Goal: Transaction & Acquisition: Book appointment/travel/reservation

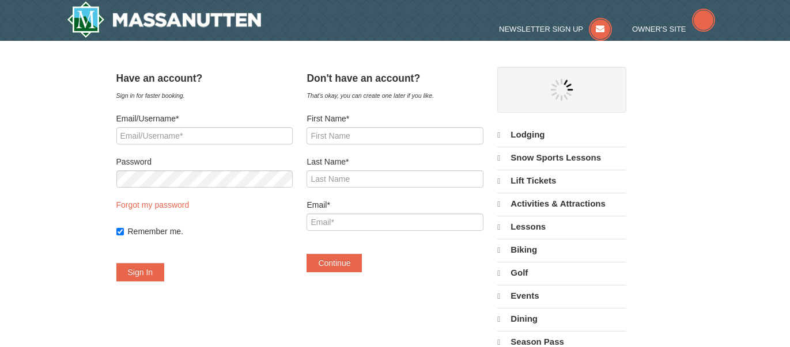
select select "9"
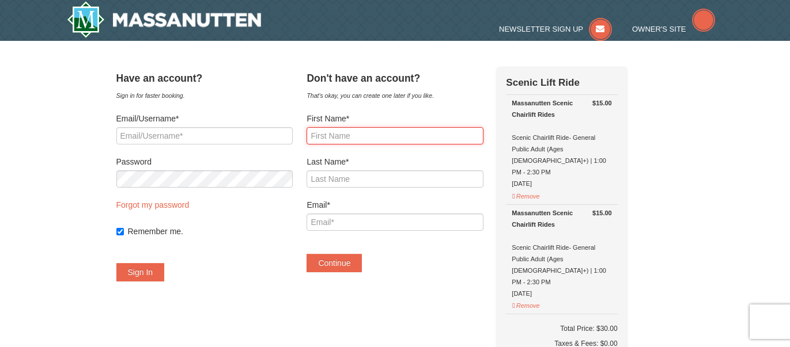
click at [364, 132] on input "First Name*" at bounding box center [394, 135] width 176 height 17
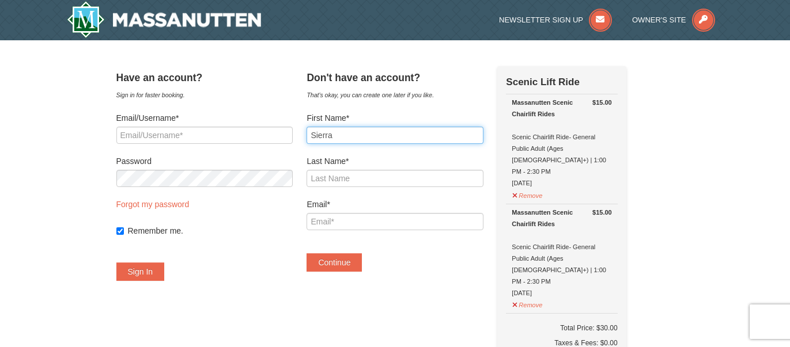
type input "Sierra"
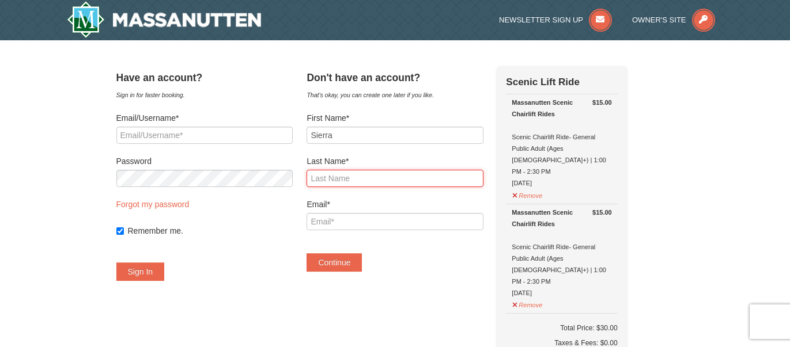
click at [410, 173] on input "Last Name*" at bounding box center [394, 178] width 176 height 17
type input "[PERSON_NAME]"
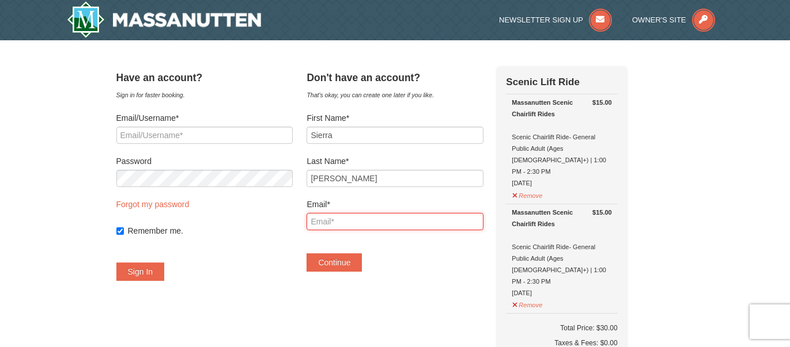
click at [384, 216] on input "Email*" at bounding box center [394, 221] width 176 height 17
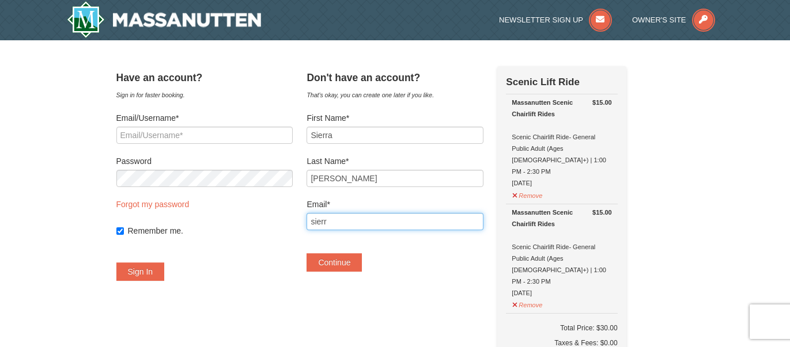
type input "[EMAIL_ADDRESS][DOMAIN_NAME]"
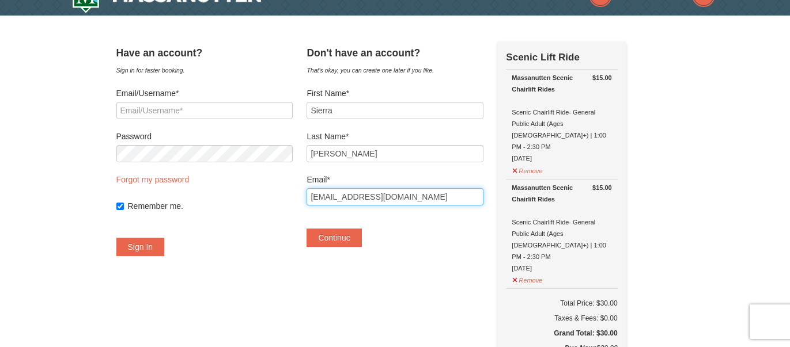
scroll to position [24, 0]
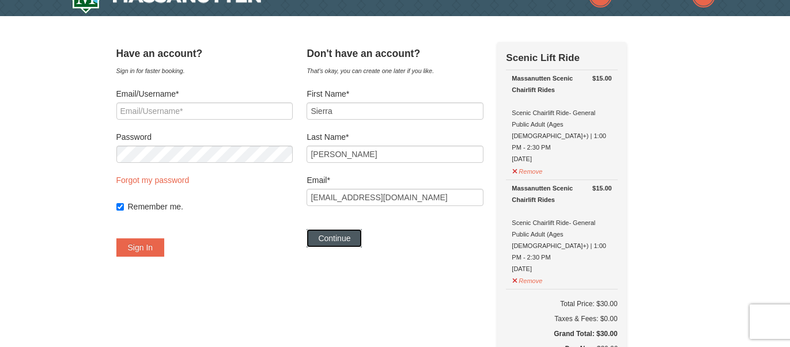
click at [362, 238] on button "Continue" at bounding box center [333, 238] width 55 height 18
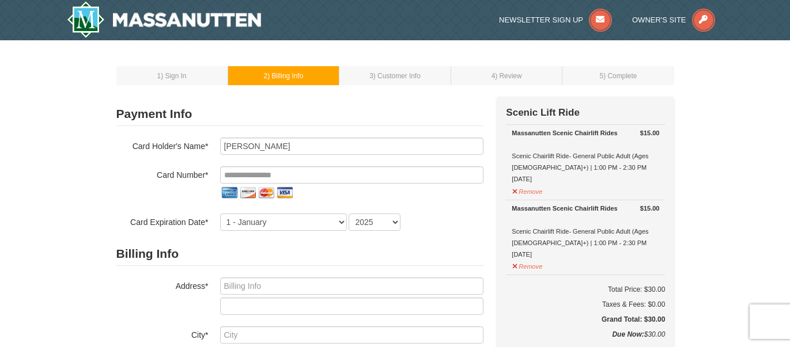
click at [386, 184] on div at bounding box center [351, 193] width 263 height 18
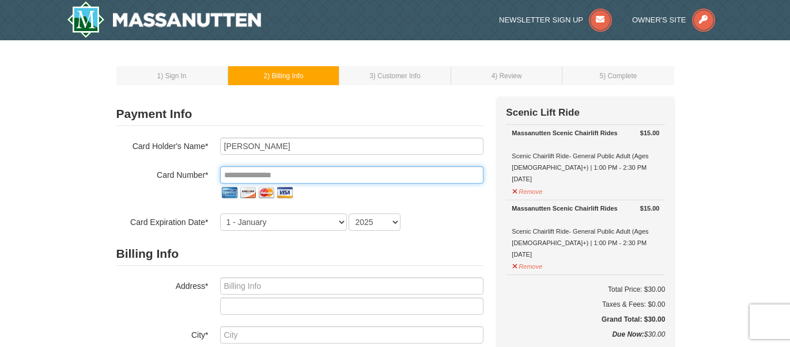
click at [383, 176] on input "tel" at bounding box center [351, 174] width 263 height 17
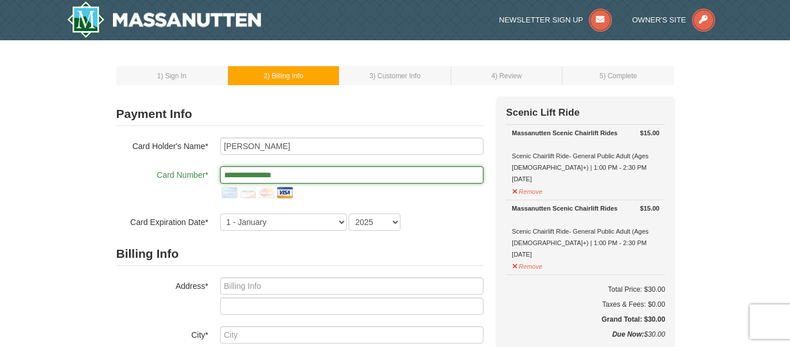
type input "**********"
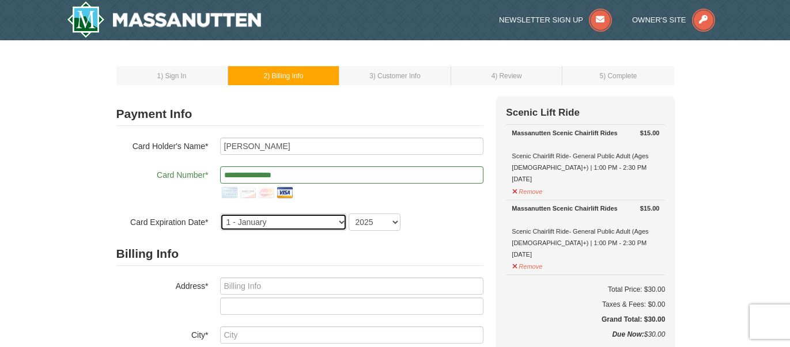
click at [338, 225] on select "1 - January 2 - February 3 - March 4 - April 5 - May 6 - June 7 - July 8 - Augu…" at bounding box center [283, 222] width 127 height 17
select select "10"
click at [220, 214] on select "1 - January 2 - February 3 - March 4 - April 5 - May 6 - June 7 - July 8 - Augu…" at bounding box center [283, 222] width 127 height 17
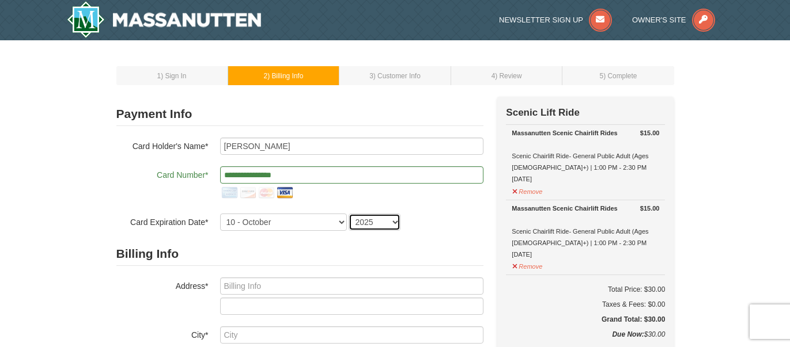
click at [355, 222] on select "2025 2026 2027 2028 2029 2030 2031 2032 2033 2034" at bounding box center [375, 222] width 52 height 17
select select "2028"
click at [349, 214] on select "2025 2026 2027 2028 2029 2030 2031 2032 2033 2034" at bounding box center [375, 222] width 52 height 17
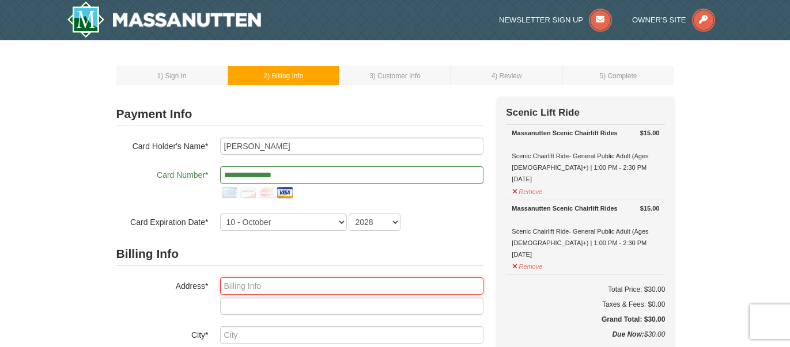
click at [376, 282] on input "text" at bounding box center [351, 286] width 263 height 17
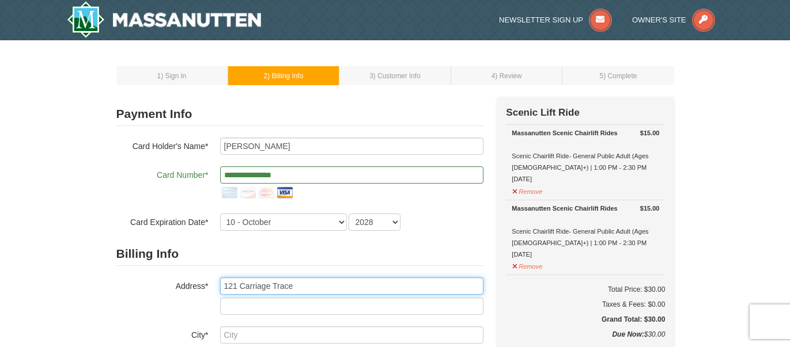
type input "121 Carriage Trace"
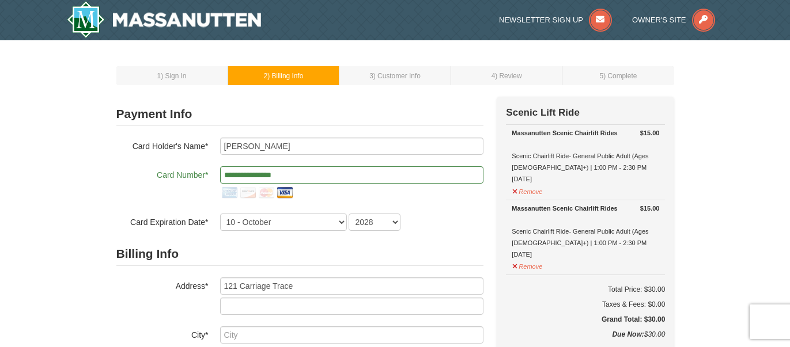
click at [434, 241] on form "**********" at bounding box center [299, 310] width 367 height 415
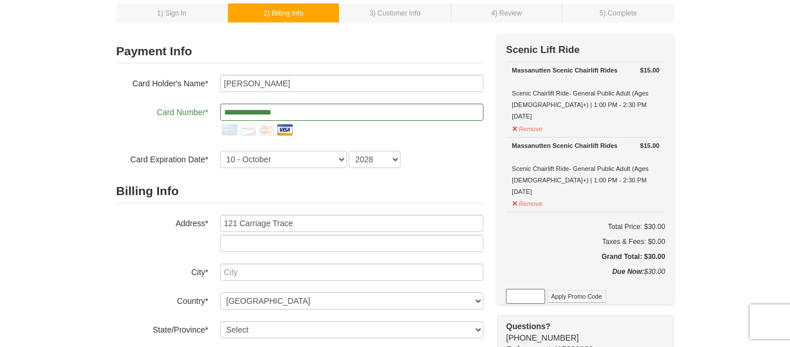
scroll to position [6, 0]
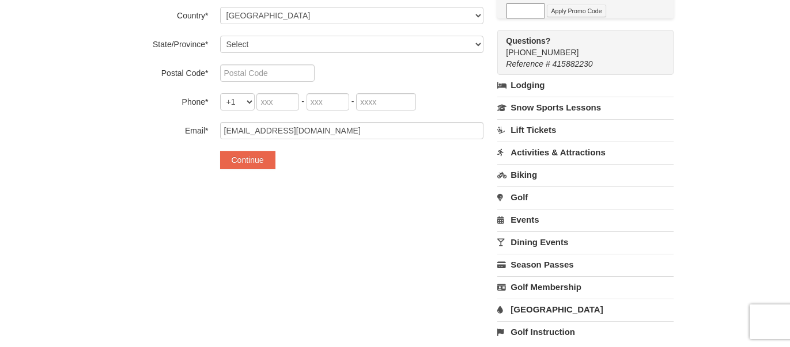
scroll to position [406, 0]
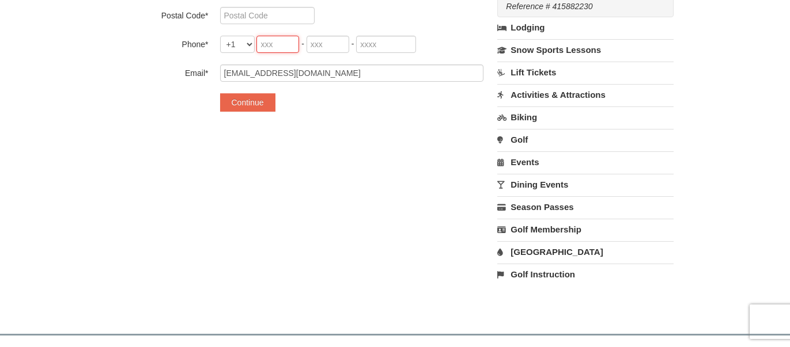
click at [285, 37] on input "tel" at bounding box center [277, 44] width 43 height 17
type input "678"
click at [312, 43] on input "tel" at bounding box center [327, 44] width 43 height 17
type input "545"
click at [380, 43] on input "tel" at bounding box center [386, 44] width 60 height 17
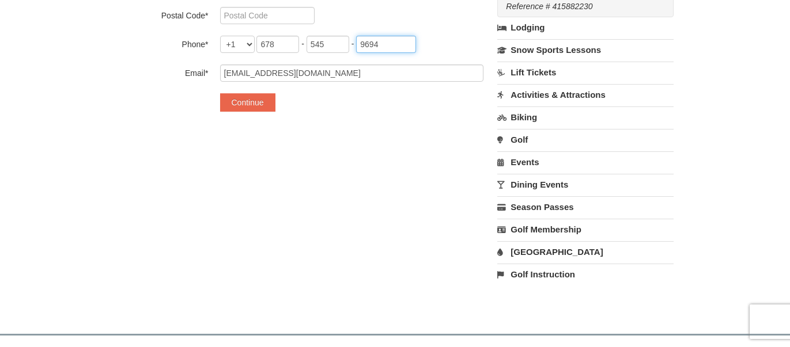
type input "9694"
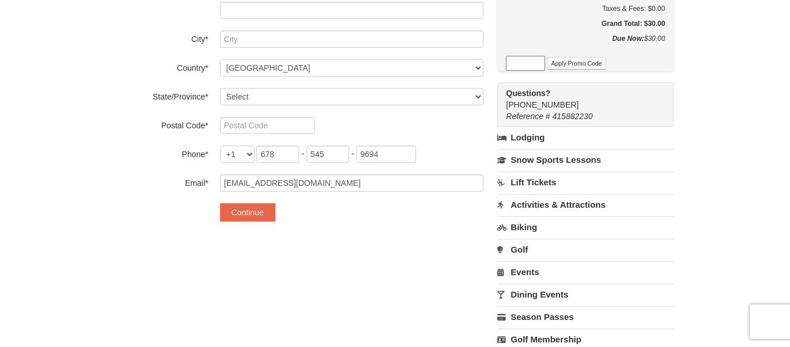
scroll to position [294, 0]
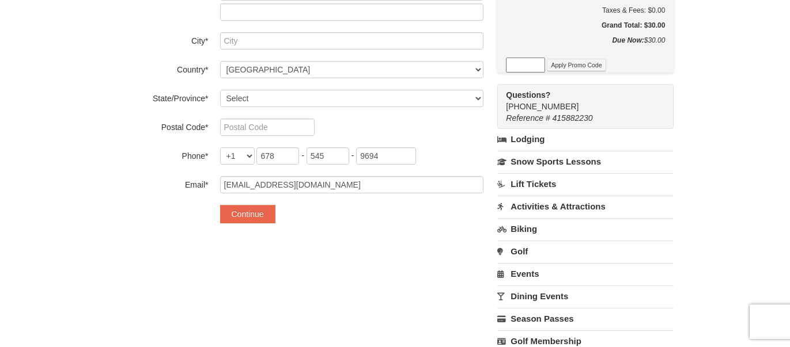
click at [244, 107] on div "Billing Info Address* 121 Carriage Trace City* Country* ----- Select ------ Afg…" at bounding box center [299, 70] width 367 height 245
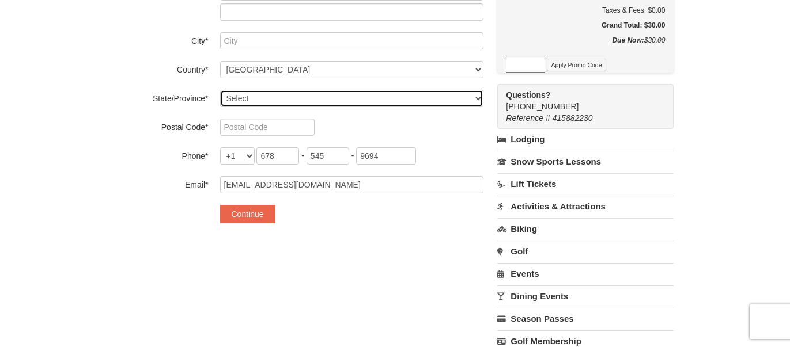
click at [241, 100] on select "Select Alabama Alaska American Samoa Arizona Arkansas California Colorado Conne…" at bounding box center [351, 98] width 263 height 17
select select "GA"
click at [220, 90] on select "Select Alabama Alaska American Samoa Arizona Arkansas California Colorado Conne…" at bounding box center [351, 98] width 263 height 17
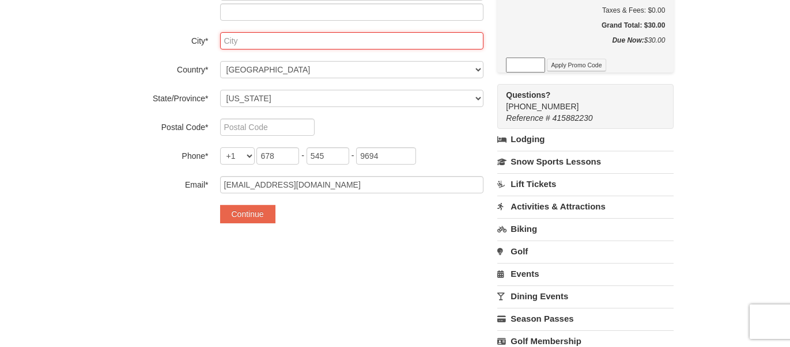
click at [243, 44] on input "text" at bounding box center [351, 40] width 263 height 17
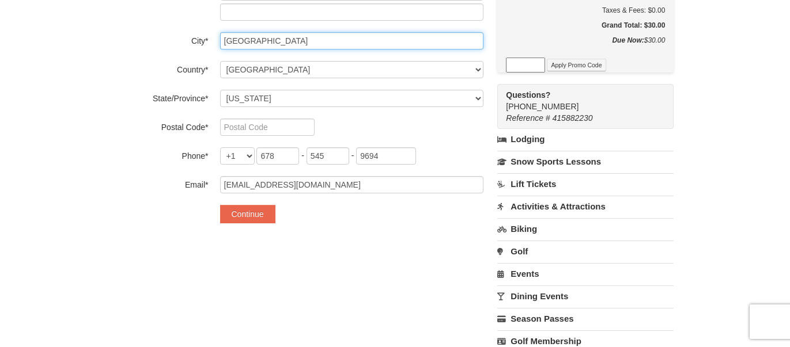
type input "Barnesville"
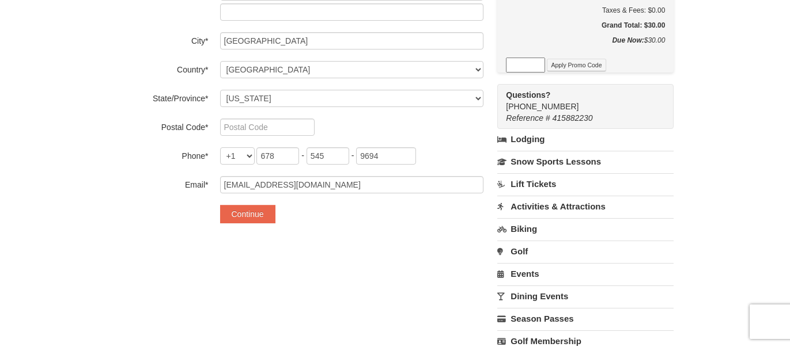
click at [789, 191] on div "1 ) Sign In 2 ) Billing Info 3 ) Customer Info ) Review ×" at bounding box center [395, 90] width 790 height 688
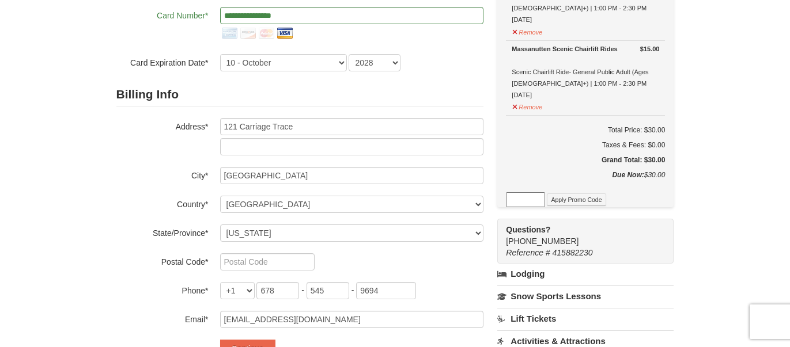
scroll to position [268, 0]
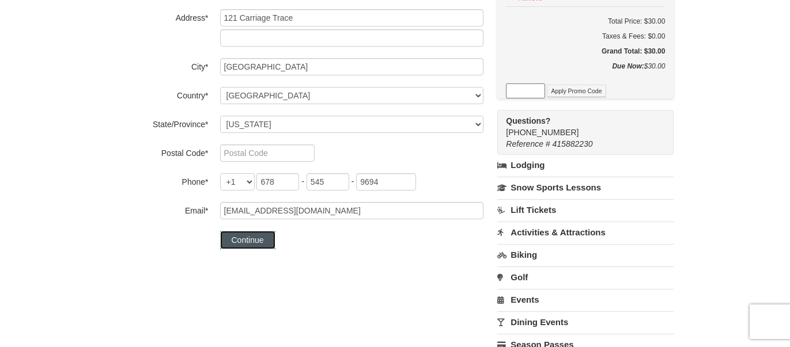
click at [267, 239] on button "Continue" at bounding box center [247, 240] width 55 height 18
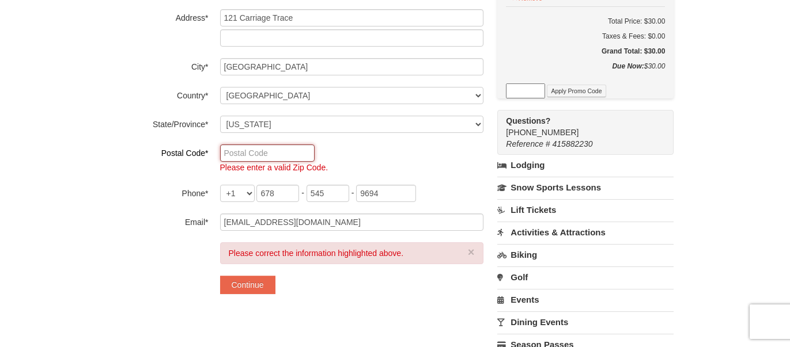
click at [257, 159] on input "text" at bounding box center [267, 153] width 94 height 17
type input "30204"
click at [250, 282] on button "Continue" at bounding box center [247, 285] width 55 height 18
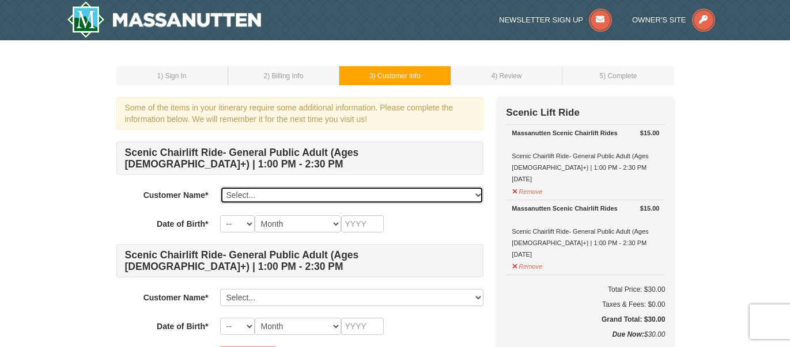
click at [467, 202] on select "Select... Sierra Stewart Add New..." at bounding box center [351, 195] width 263 height 17
select select "28229735"
click at [220, 187] on select "Select... Sierra Stewart Add New..." at bounding box center [351, 195] width 263 height 17
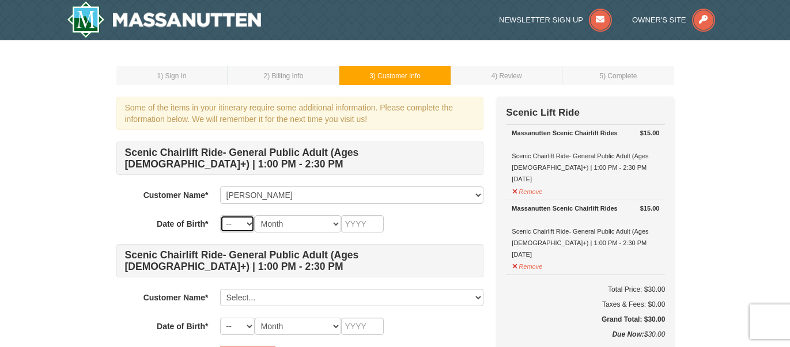
click at [237, 224] on select "-- 01 02 03 04 05 06 07 08 09 10 11 12 13 14 15 16 17 18 19 20 21 22 23 24 25 2…" at bounding box center [237, 223] width 35 height 17
click at [220, 215] on select "-- 01 02 03 04 05 06 07 08 09 10 11 12 13 14 15 16 17 18 19 20 21 22 23 24 25 2…" at bounding box center [237, 223] width 35 height 17
click at [240, 218] on select "-- 01 02 03 04 05 06 07 08 09 10 11 12 13 14 15 16 17 18 19 20 21 22 23 24 25 2…" at bounding box center [237, 223] width 35 height 17
select select "18"
click at [220, 215] on select "-- 01 02 03 04 05 06 07 08 09 10 11 12 13 14 15 16 17 18 19 20 21 22 23 24 25 2…" at bounding box center [237, 223] width 35 height 17
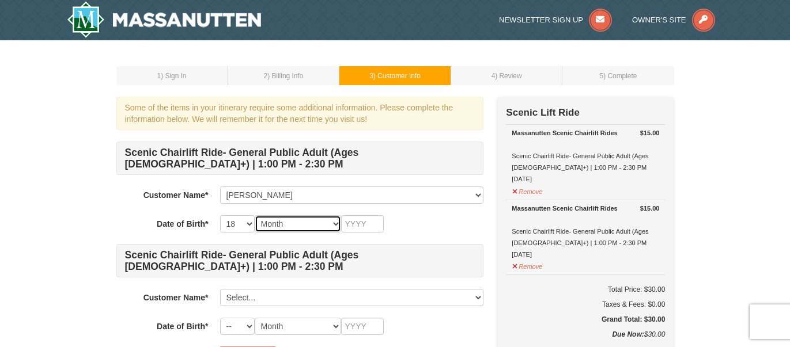
click at [298, 229] on select "Month January February March April May June July August September October Novem…" at bounding box center [298, 223] width 86 height 17
select select "11"
click at [255, 215] on select "Month January February March April May June July August September October Novem…" at bounding box center [298, 223] width 86 height 17
click at [376, 219] on input "text" at bounding box center [362, 223] width 43 height 17
type input "2003"
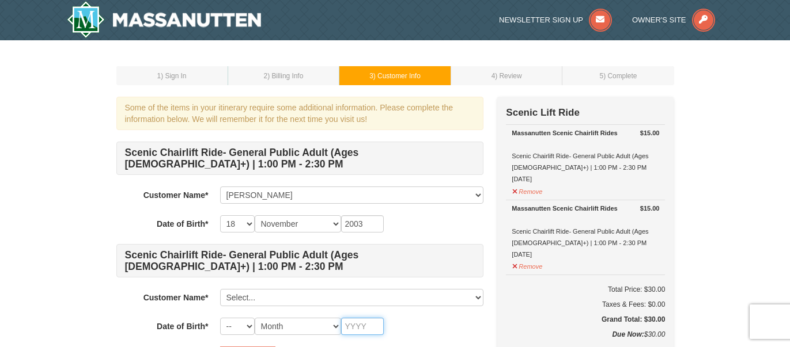
click at [366, 327] on input "text" at bounding box center [362, 326] width 43 height 17
type input "2001"
click at [313, 325] on select "Month January February March April May June July August September October Novem…" at bounding box center [298, 326] width 86 height 17
select select "01"
click at [255, 318] on select "Month January February March April May June July August September October Novem…" at bounding box center [298, 326] width 86 height 17
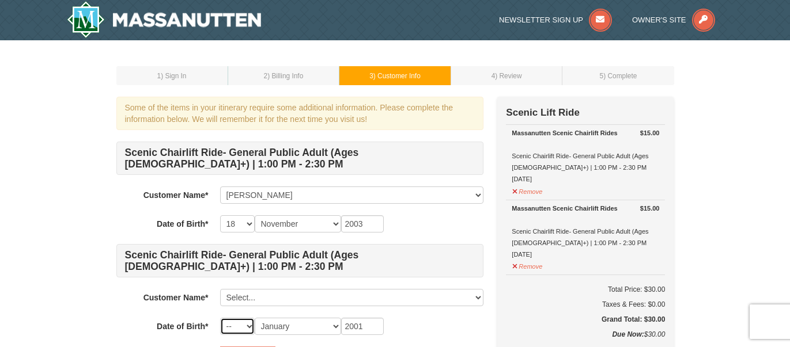
click at [243, 330] on select "-- 01 02 03 04 05 06 07 08 09 10 11 12 13 14 15 16 17 18 19 20 21 22 23 24 25 2…" at bounding box center [237, 326] width 35 height 17
click at [220, 318] on select "-- 01 02 03 04 05 06 07 08 09 10 11 12 13 14 15 16 17 18 19 20 21 22 23 24 25 2…" at bounding box center [237, 326] width 35 height 17
click at [231, 325] on select "-- 01 02 03 04 05 06 07 08 09 10 11 12 13 14 15 16 17 18 19 20 21 22 23 24 25 2…" at bounding box center [237, 326] width 35 height 17
select select "13"
click at [220, 318] on select "-- 01 02 03 04 05 06 07 08 09 10 11 12 13 14 15 16 17 18 19 20 21 22 23 24 25 2…" at bounding box center [237, 326] width 35 height 17
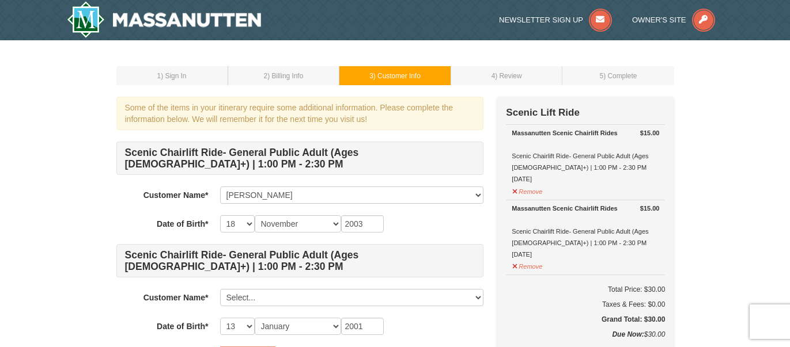
click at [113, 290] on div "1 ) Sign In 2 ) Billing Info 3 ) Customer Info ) Review ) Complete ×" at bounding box center [395, 245] width 581 height 386
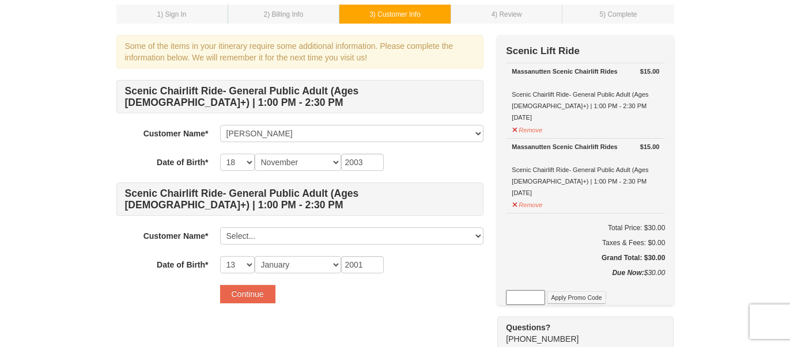
scroll to position [63, 0]
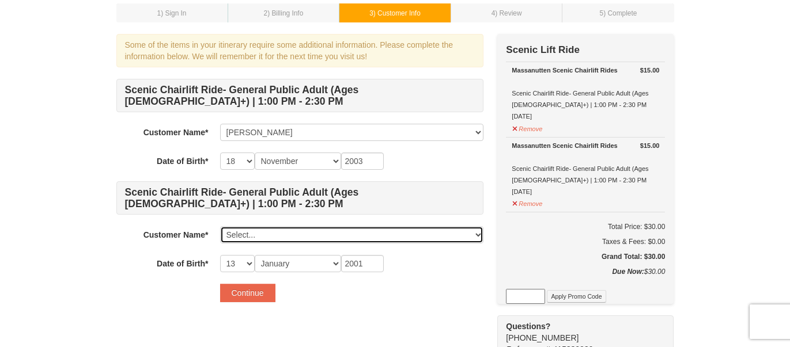
click at [292, 238] on select "Select... Sierra Stewart Add New..." at bounding box center [351, 234] width 263 height 17
select select
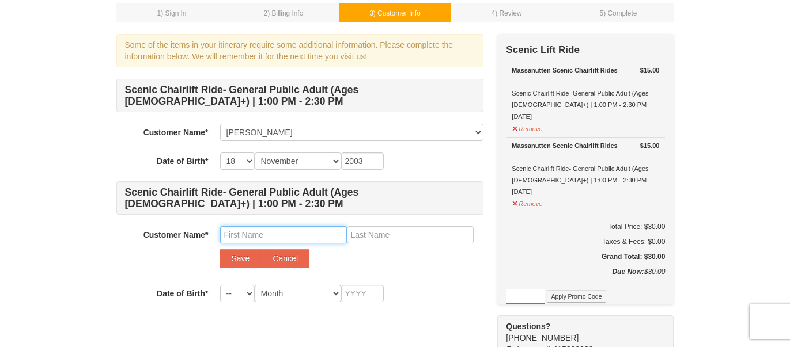
click at [320, 241] on input "text" at bounding box center [283, 234] width 127 height 17
type input "Lamont"
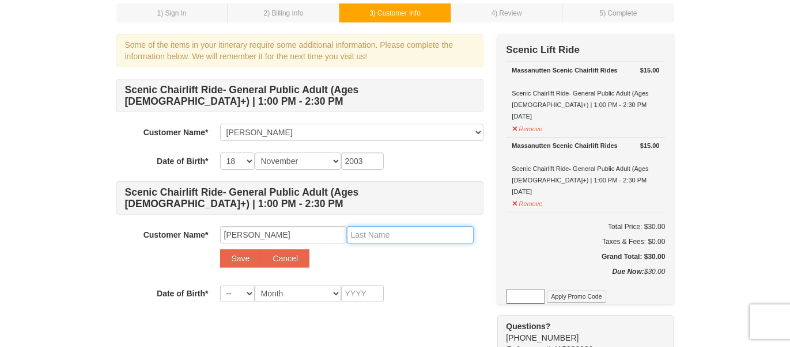
click at [397, 228] on input "text" at bounding box center [410, 234] width 127 height 17
type input "Carpenter Jr."
click at [401, 291] on div "-- 01 02 03 04 05 06 07 08 09 10 11 12 13 14 15 16 17 18 19 20 21 22 23 24 25 2…" at bounding box center [351, 293] width 263 height 17
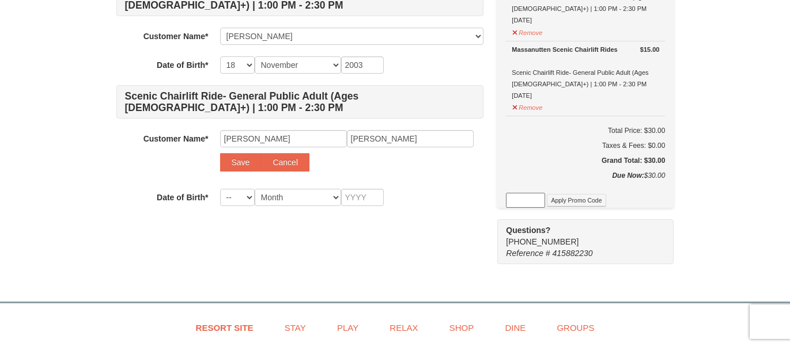
scroll to position [175, 0]
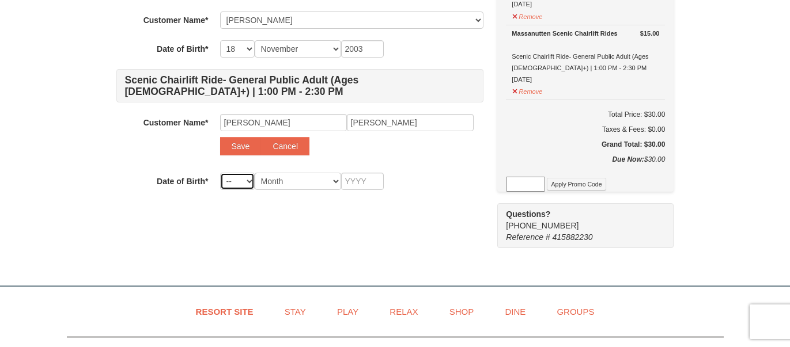
click at [238, 184] on select "-- 01 02 03 04 05 06 07 08 09 10 11 12 13 14 15 16 17 18 19 20 21 22 23 24 25 2…" at bounding box center [237, 181] width 35 height 17
click at [220, 173] on select "-- 01 02 03 04 05 06 07 08 09 10 11 12 13 14 15 16 17 18 19 20 21 22 23 24 25 2…" at bounding box center [237, 181] width 35 height 17
click at [242, 184] on select "-- 01 02 03 04 05 06 07 08 09 10 11 12 13 14 15 16 17 18 19 20 21 22 23 24 25 2…" at bounding box center [237, 181] width 35 height 17
select select "13"
click at [220, 173] on select "-- 01 02 03 04 05 06 07 08 09 10 11 12 13 14 15 16 17 18 19 20 21 22 23 24 25 2…" at bounding box center [237, 181] width 35 height 17
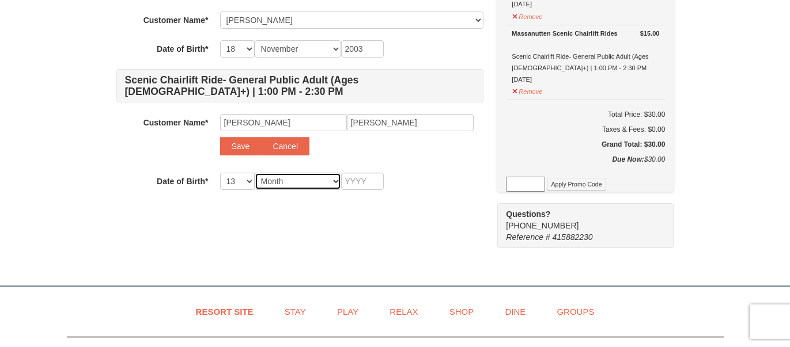
click at [283, 183] on select "Month January February March April May June July August September October Novem…" at bounding box center [298, 181] width 86 height 17
select select "01"
click at [255, 173] on select "Month January February March April May June July August September October Novem…" at bounding box center [298, 181] width 86 height 17
click at [369, 173] on input "text" at bounding box center [362, 181] width 43 height 17
type input "2001"
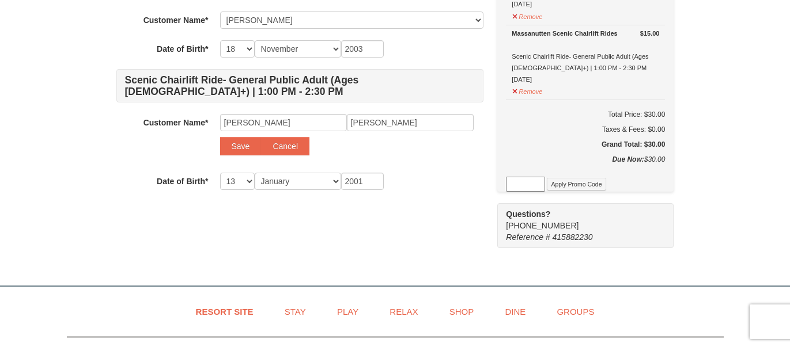
click at [363, 226] on div "Some of the items in your itinerary require some additional information. Please…" at bounding box center [299, 77] width 367 height 310
click at [230, 138] on button "Save" at bounding box center [240, 146] width 41 height 18
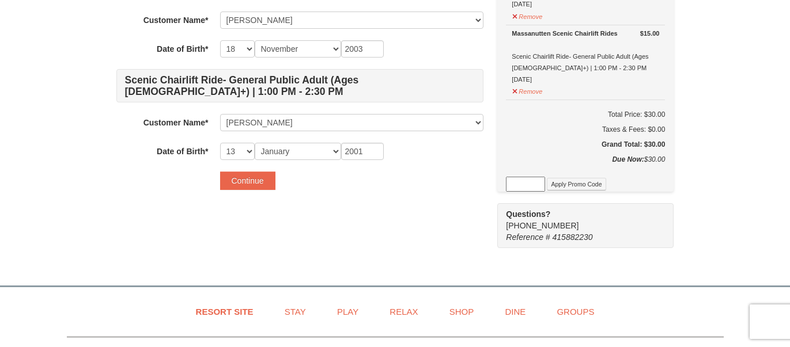
select select
click at [238, 147] on select "-- 01 02 03 04 05 06 07 08 09 10 11 12 13 14 15 16 17 18 19 20 21 22 23 24 25 2…" at bounding box center [237, 151] width 35 height 17
select select "13"
click at [220, 143] on select "-- 01 02 03 04 05 06 07 08 09 10 11 12 13 14 15 16 17 18 19 20 21 22 23 24 25 2…" at bounding box center [237, 151] width 35 height 17
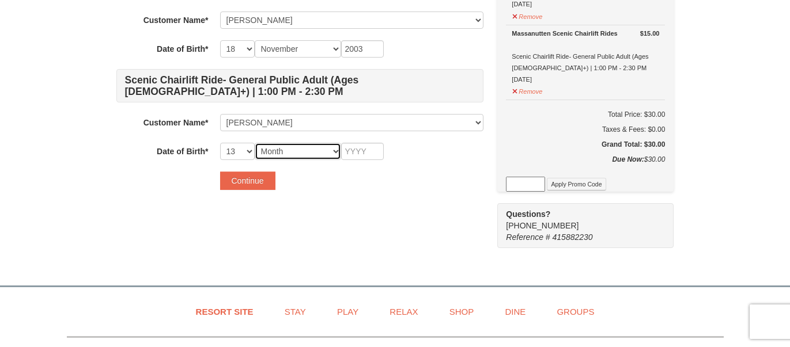
click at [285, 149] on select "Month January February March April May June July August September October Novem…" at bounding box center [298, 151] width 86 height 17
select select "01"
click at [255, 143] on select "Month January February March April May June July August September October Novem…" at bounding box center [298, 151] width 86 height 17
click at [348, 153] on input "text" at bounding box center [362, 151] width 43 height 17
type input "2001"
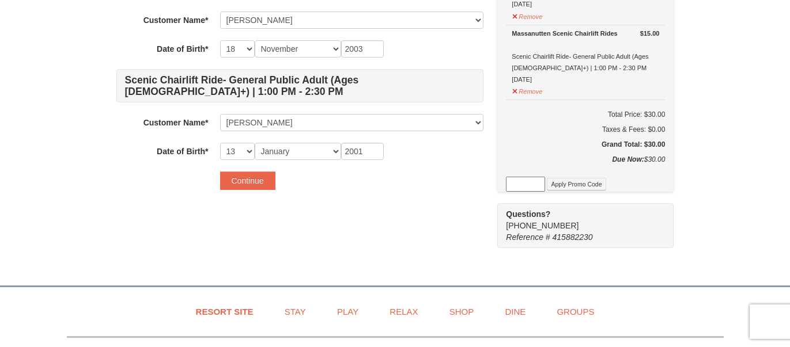
click at [445, 257] on div "1 ) Sign In 2 ) Billing Info 3 ) Customer Info ) Review ) Complete ×" at bounding box center [395, 70] width 581 height 386
click at [262, 182] on button "Continue" at bounding box center [247, 181] width 55 height 18
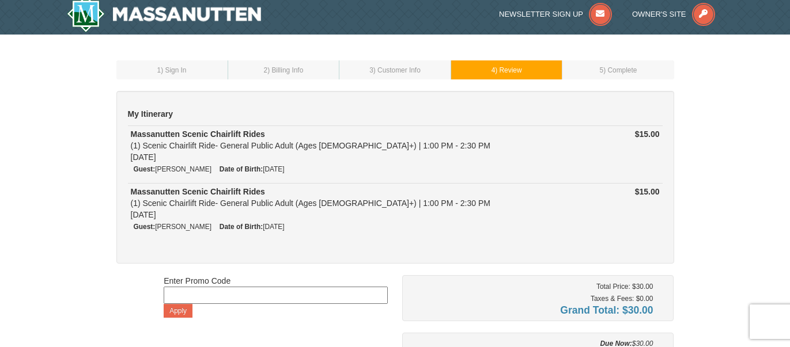
scroll to position [238, 0]
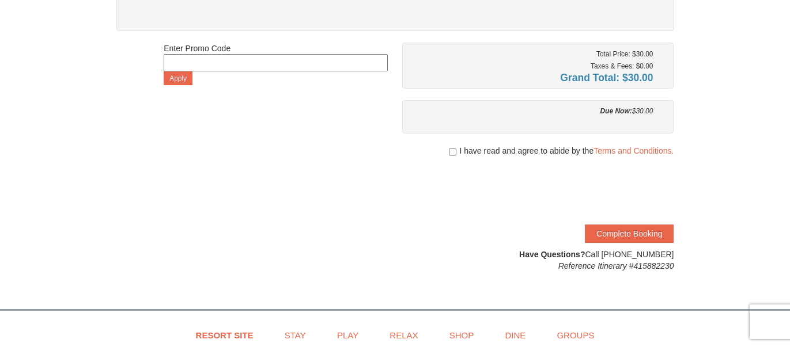
click at [455, 150] on div "I have read and agree to abide by the Terms and Conditions." at bounding box center [538, 151] width 272 height 12
click at [449, 154] on input "checkbox" at bounding box center [452, 151] width 7 height 9
checkbox input "true"
click at [669, 234] on button "Complete Booking" at bounding box center [629, 234] width 89 height 18
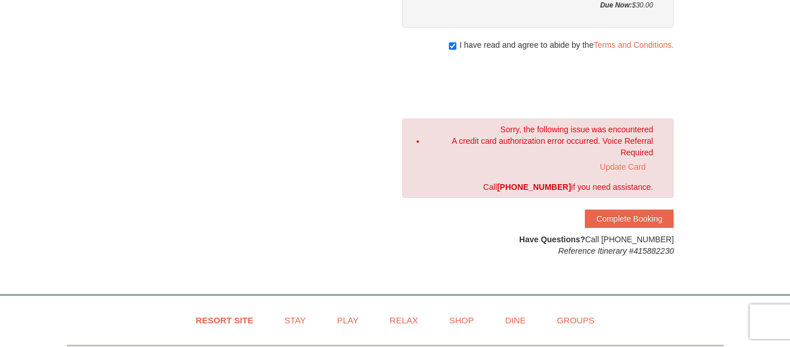
scroll to position [363, 0]
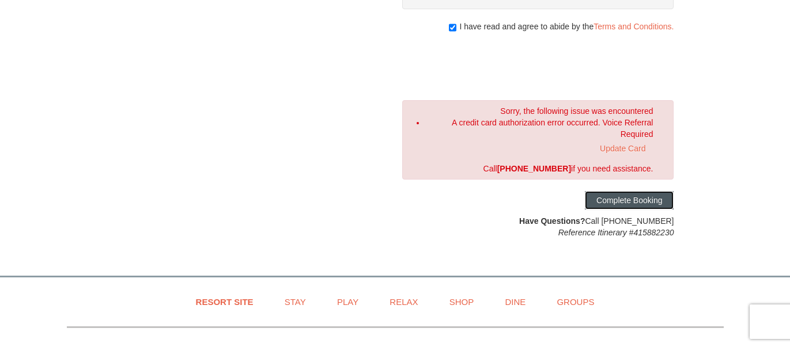
click at [673, 204] on button "Complete Booking" at bounding box center [629, 200] width 89 height 18
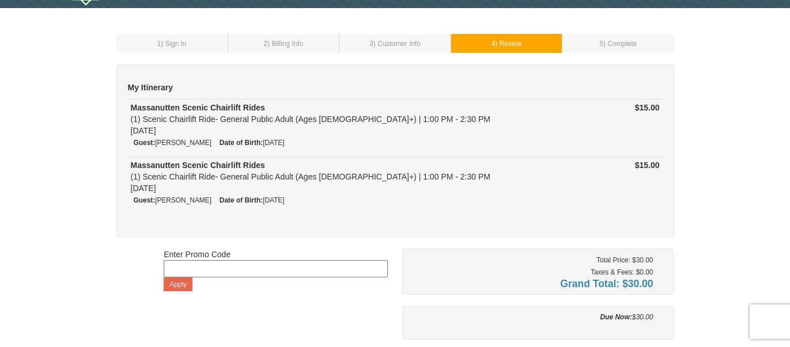
scroll to position [0, 0]
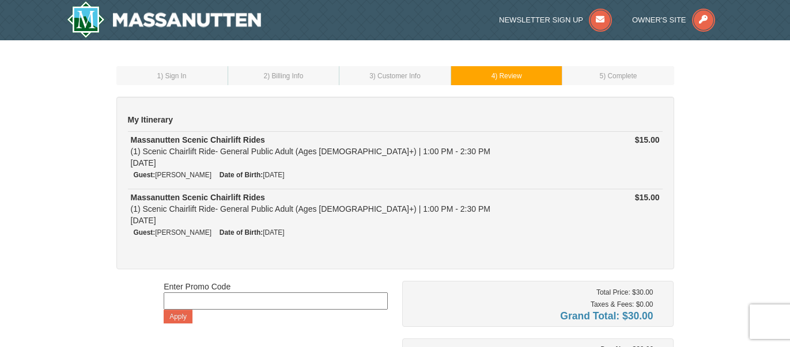
click at [614, 78] on span ") Complete" at bounding box center [619, 76] width 33 height 8
click at [533, 80] on td "4 ) Review" at bounding box center [506, 75] width 112 height 19
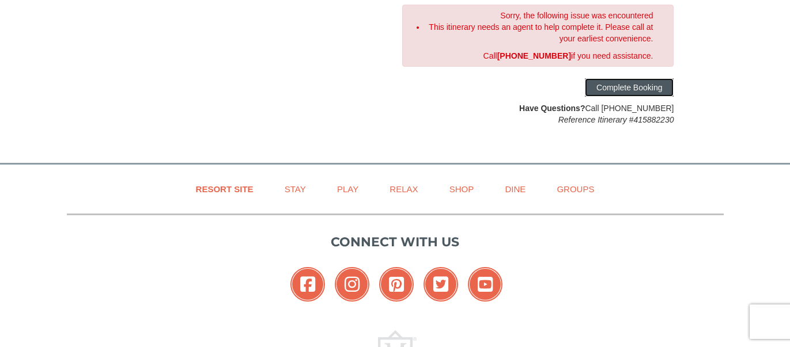
click at [619, 78] on button "Complete Booking" at bounding box center [629, 87] width 89 height 18
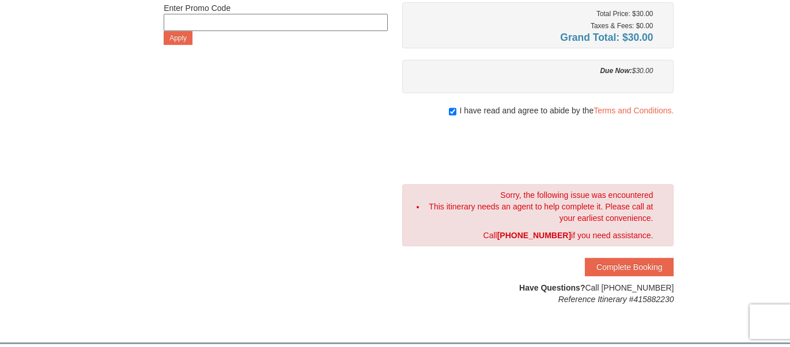
scroll to position [266, 0]
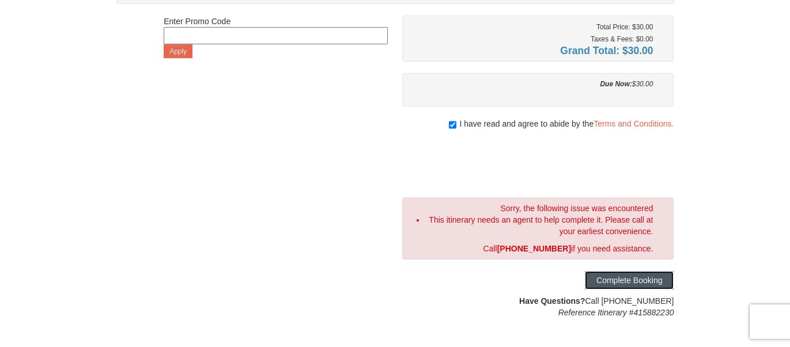
click at [613, 272] on button "Complete Booking" at bounding box center [629, 280] width 89 height 18
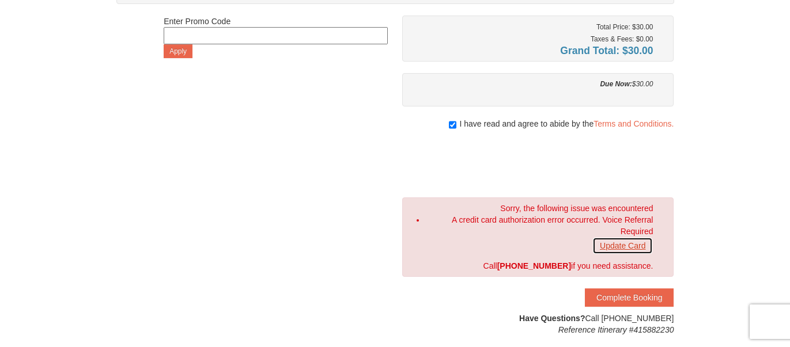
click at [624, 243] on link "Update Card" at bounding box center [622, 245] width 60 height 17
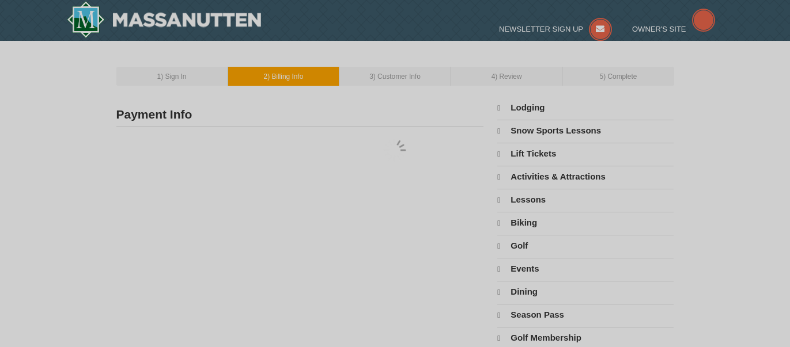
type input "121 Carriage Trace"
type input "[GEOGRAPHIC_DATA]"
type input "30204"
type input "678"
type input "545"
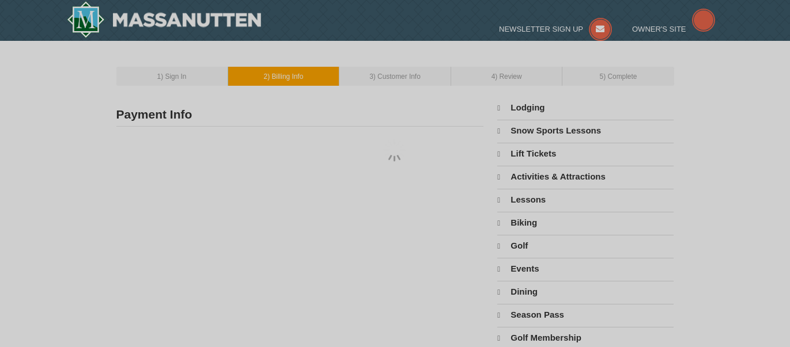
type input "9694"
type input "Sierrai4059@gmail.com"
select select "GA"
select select "9"
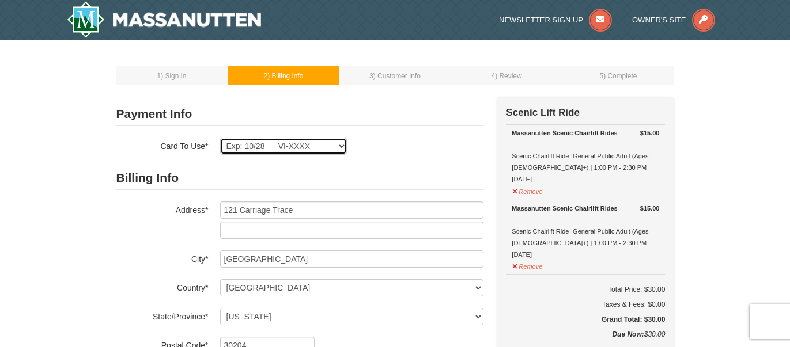
click at [315, 149] on select "Exp: 10/28 VI-XXXX New Card" at bounding box center [283, 146] width 127 height 17
select select
click at [220, 138] on select "Exp: 10/28 VI-XXXX New Card" at bounding box center [283, 146] width 127 height 17
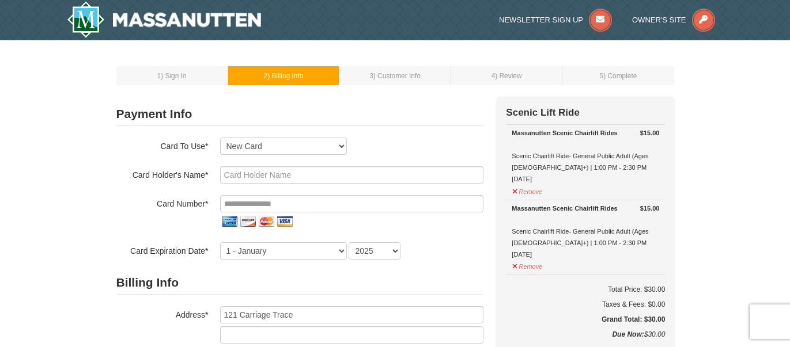
click at [353, 160] on div "Card To Use* Exp: 10/28 VI-XXXX New Card Are you sure you want to remove this c…" at bounding box center [299, 199] width 367 height 122
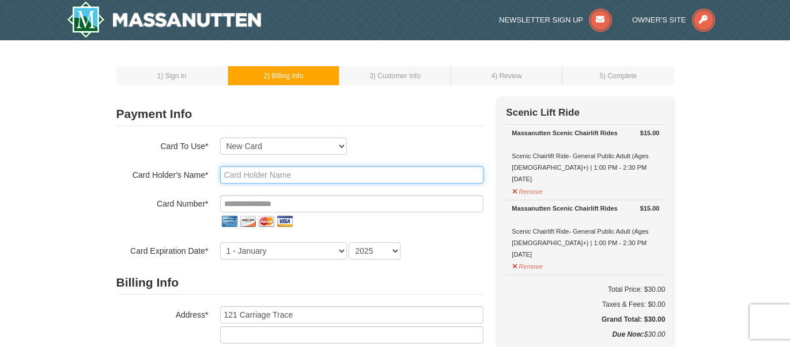
click at [353, 172] on input "text" at bounding box center [351, 174] width 263 height 17
type input "Sierra Stewart"
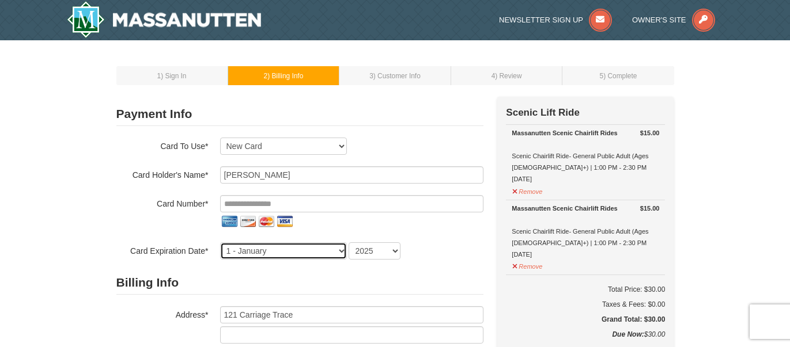
click at [256, 251] on select "1 - January 2 - February 3 - March 4 - April 5 - May 6 - June 7 - July 8 - Augu…" at bounding box center [283, 251] width 127 height 17
select select "12"
click at [220, 243] on select "1 - January 2 - February 3 - March 4 - April 5 - May 6 - June 7 - July 8 - Augu…" at bounding box center [283, 251] width 127 height 17
click at [375, 259] on form "Payment Info Card To Use* Exp: 10/28 VI-XXXX New Card Are you sure you want to …" at bounding box center [299, 325] width 367 height 444
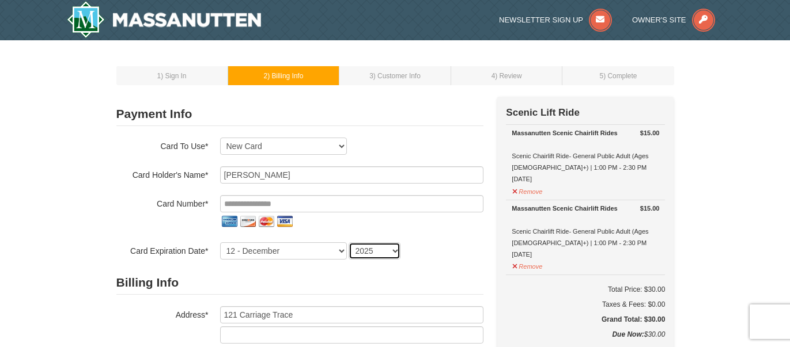
click at [374, 252] on select "2025 2026 2027 2028 2029 2030 2031 2032 2033 2034" at bounding box center [375, 251] width 52 height 17
select select "2028"
click at [349, 243] on select "2025 2026 2027 2028 2029 2030 2031 2032 2033 2034" at bounding box center [375, 251] width 52 height 17
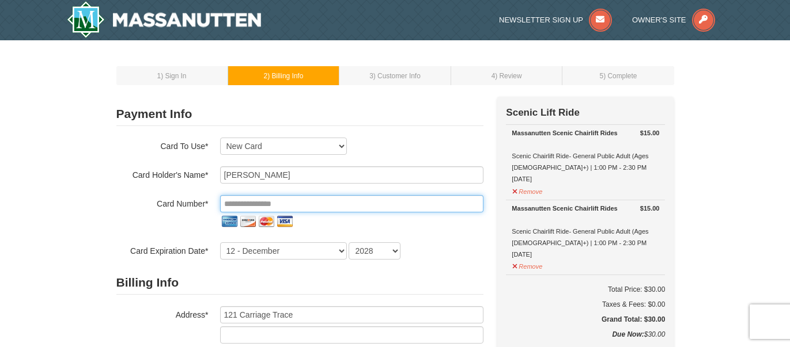
click at [320, 210] on input "tel" at bounding box center [351, 203] width 263 height 17
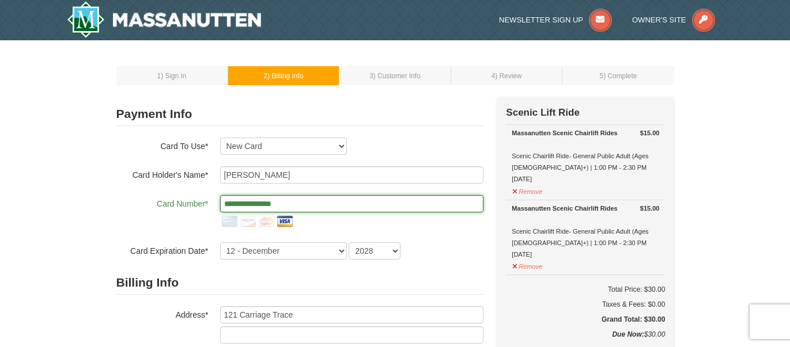
type input "**********"
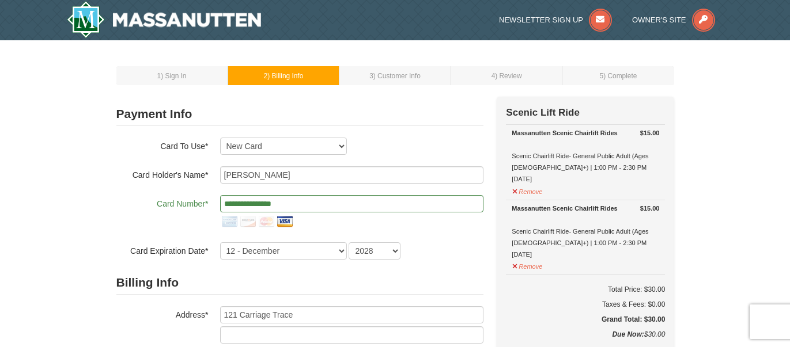
click at [464, 254] on div "1 - January 2 - February 3 - March 4 - April 5 - May 6 - June 7 - July 8 - Augu…" at bounding box center [351, 251] width 263 height 17
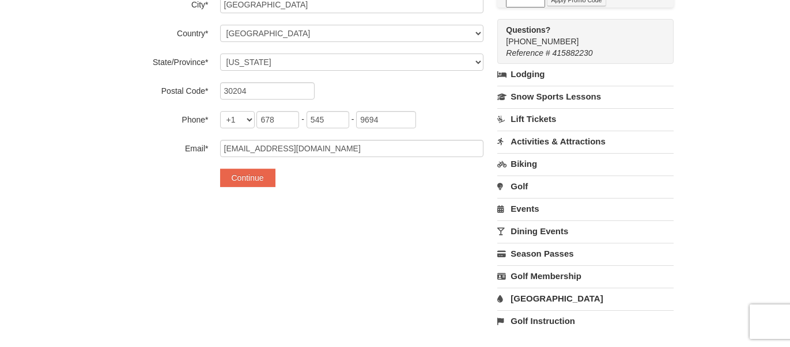
scroll to position [350, 0]
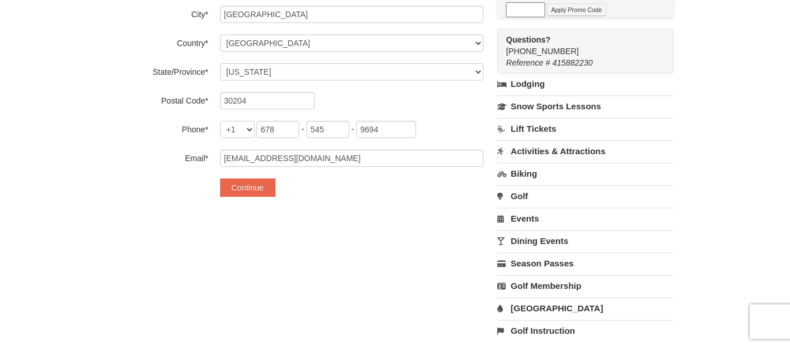
click at [259, 188] on button "Continue" at bounding box center [247, 188] width 55 height 18
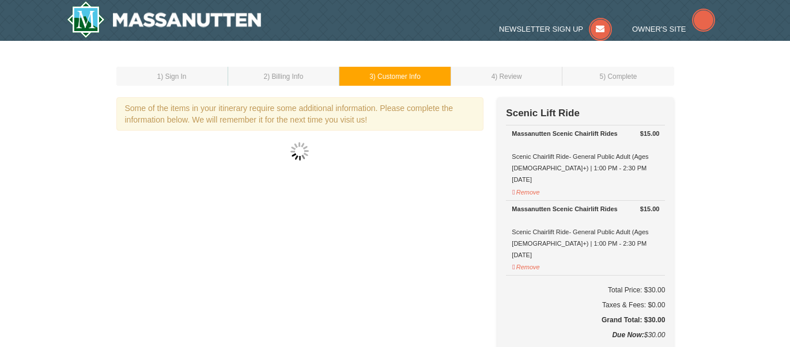
select select "18"
select select "11"
select select "13"
select select "01"
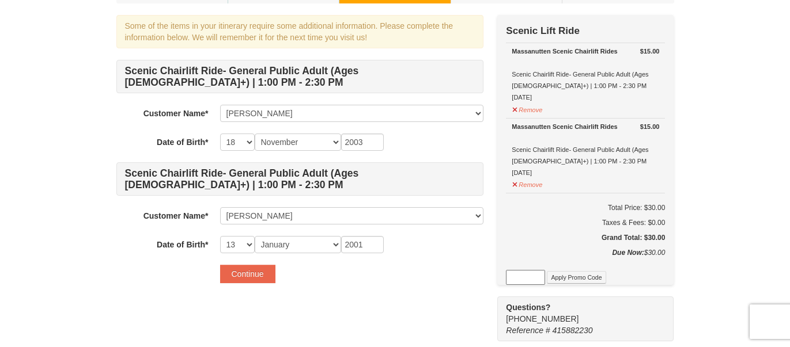
scroll to position [83, 0]
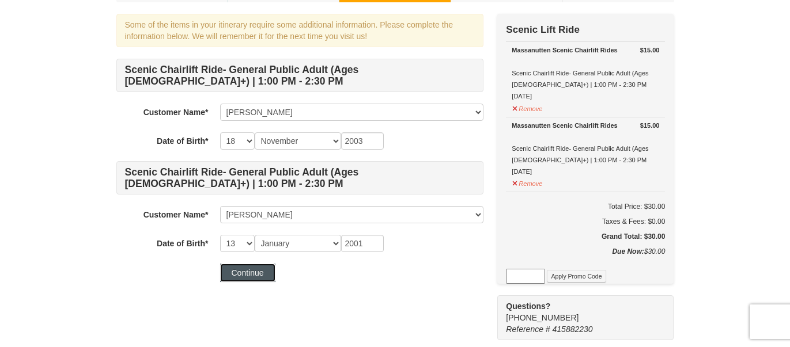
click at [257, 265] on button "Continue" at bounding box center [247, 273] width 55 height 18
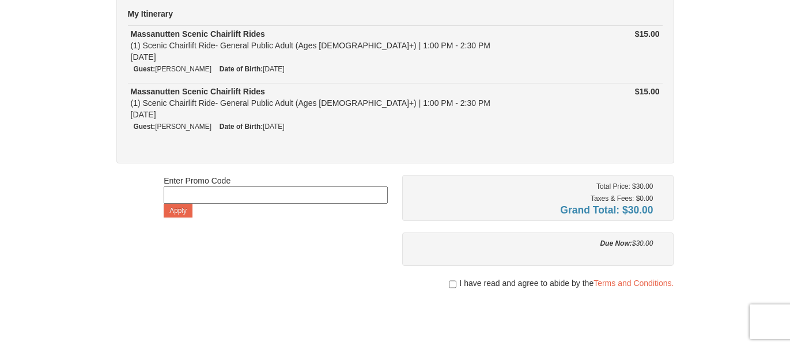
scroll to position [167, 0]
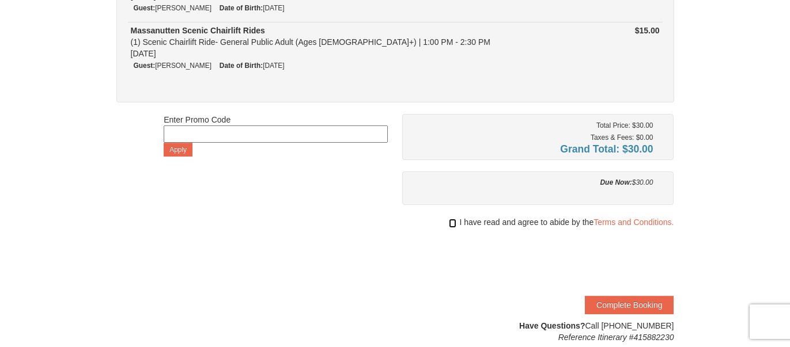
click at [453, 221] on input "checkbox" at bounding box center [452, 223] width 7 height 9
checkbox input "true"
click at [603, 298] on button "Complete Booking" at bounding box center [629, 305] width 89 height 18
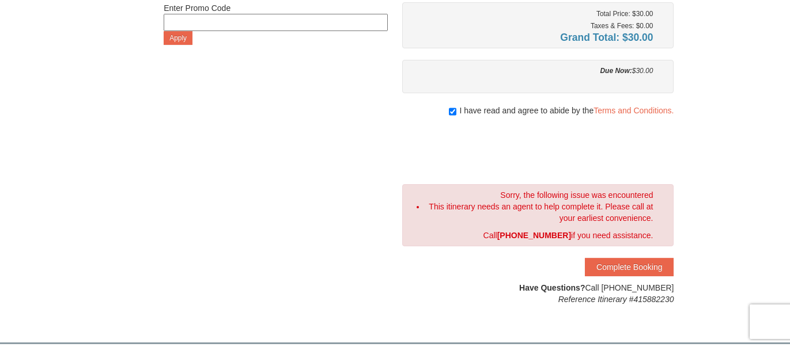
scroll to position [280, 0]
click at [608, 260] on button "Complete Booking" at bounding box center [629, 266] width 89 height 18
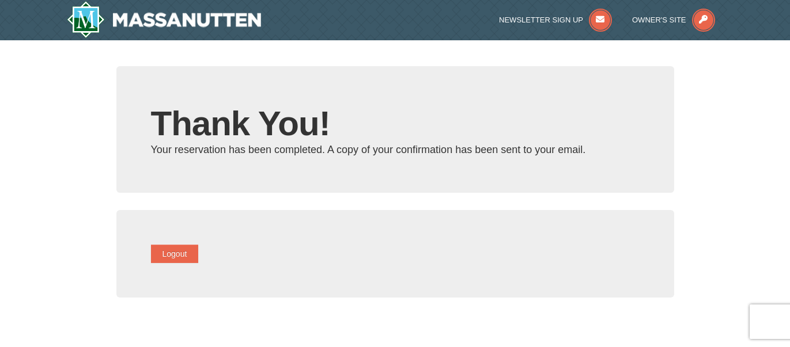
type input "[EMAIL_ADDRESS][DOMAIN_NAME]"
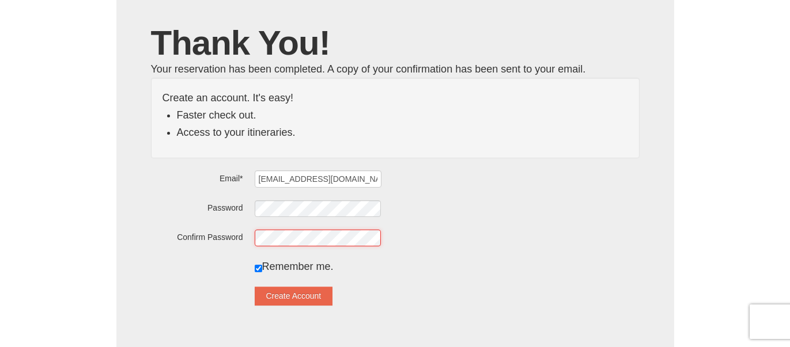
scroll to position [89, 0]
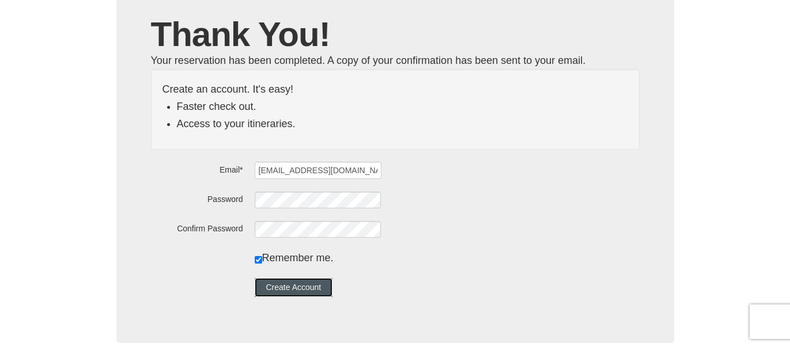
click at [302, 285] on button "Create Account" at bounding box center [294, 287] width 78 height 18
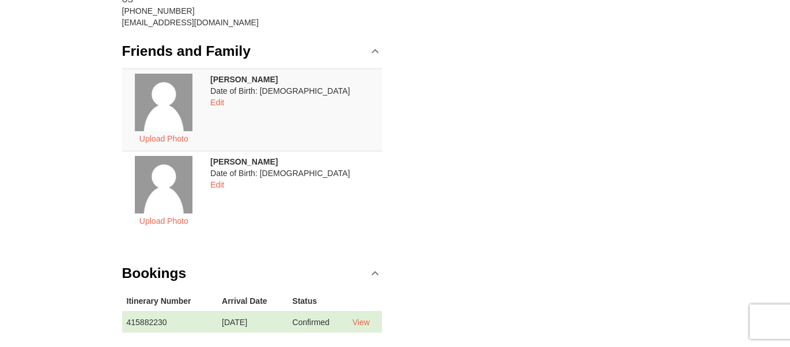
scroll to position [191, 0]
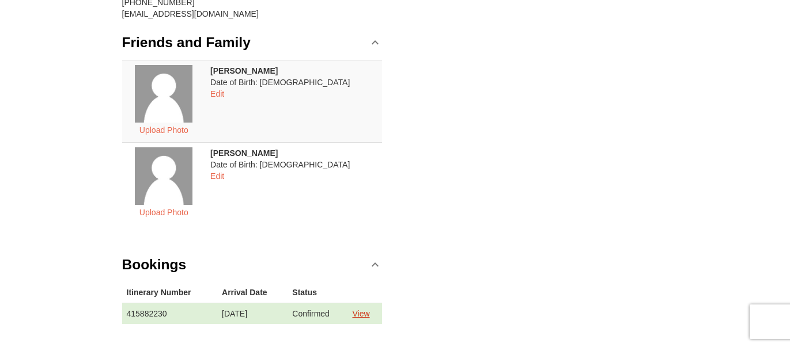
click at [367, 316] on link "View" at bounding box center [360, 313] width 17 height 9
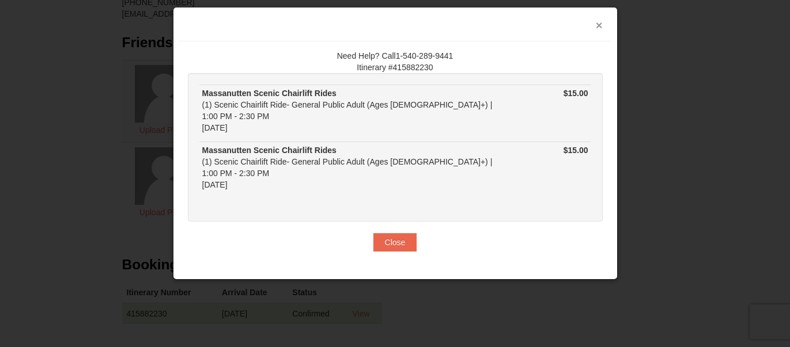
click at [601, 25] on button "×" at bounding box center [599, 26] width 7 height 12
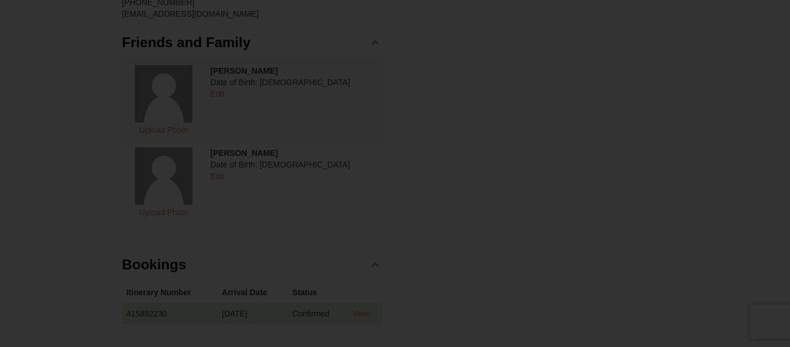
click at [601, 25] on body "Browser Not Supported We notice you are using a browser which will not provide …" at bounding box center [395, 235] width 790 height 853
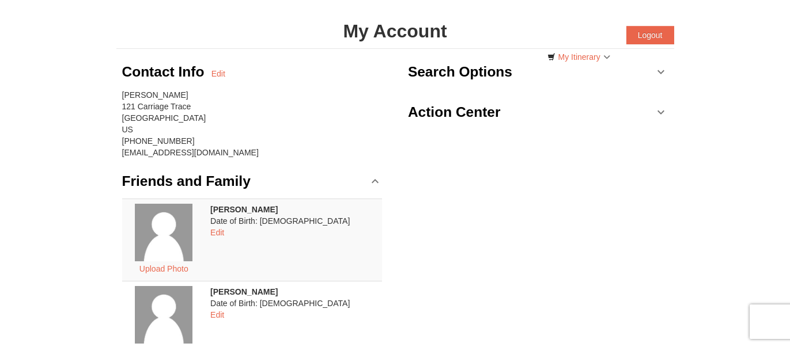
scroll to position [51, 0]
